Goal: Find specific page/section: Find specific page/section

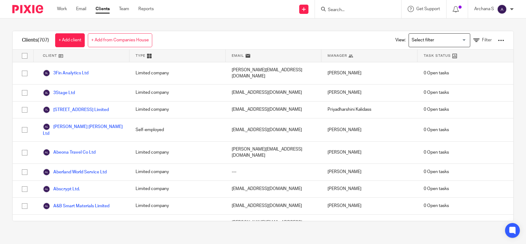
click at [333, 7] on input "Search" at bounding box center [354, 10] width 55 height 6
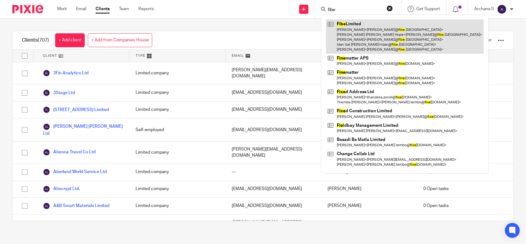
type input "fibe"
click at [372, 30] on link at bounding box center [405, 36] width 158 height 34
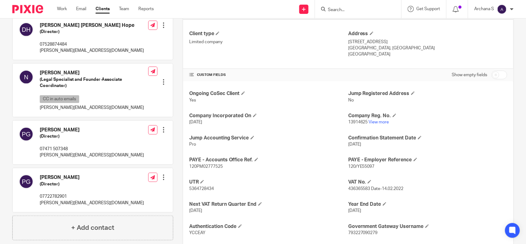
scroll to position [193, 0]
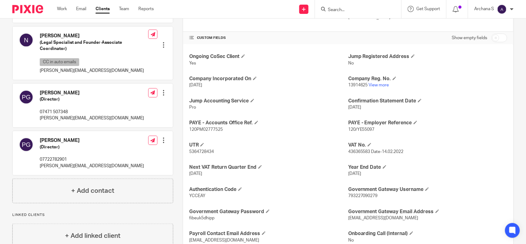
click at [374, 88] on p "13914625 View more" at bounding box center [427, 85] width 159 height 6
click at [374, 87] on link "View more" at bounding box center [379, 85] width 20 height 4
